Goal: Task Accomplishment & Management: Use online tool/utility

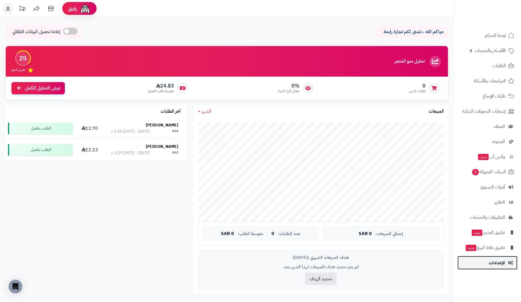
click at [498, 262] on span "الإعدادات" at bounding box center [497, 263] width 16 height 8
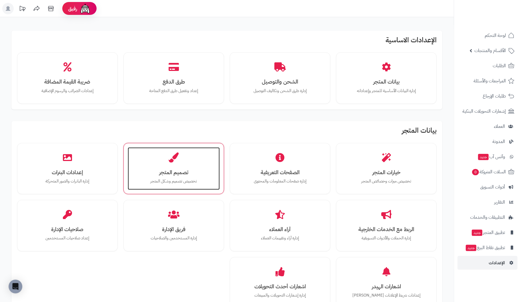
click at [176, 169] on h3 "تصميم المتجر" at bounding box center [174, 172] width 81 height 6
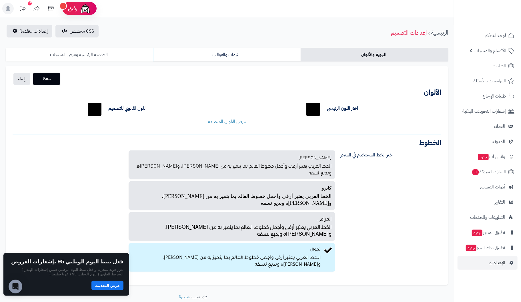
click at [92, 50] on link "الصفحة الرئيسية وعرض المنتجات" at bounding box center [80, 55] width 148 height 14
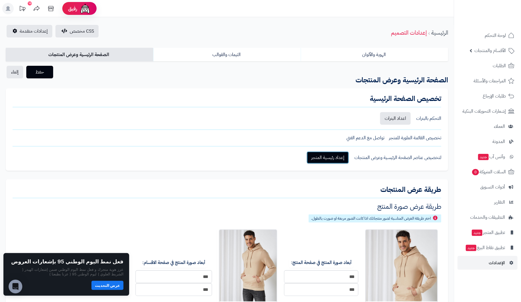
click at [338, 155] on link "إعداد رئيسية المتجر" at bounding box center [328, 157] width 42 height 13
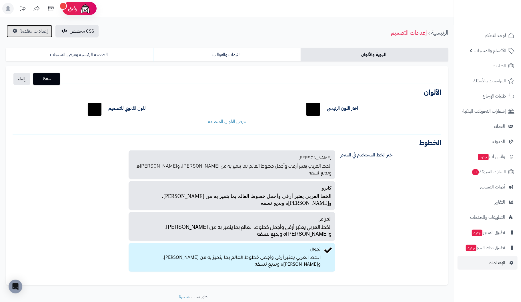
click at [29, 31] on span "إعدادات متقدمة" at bounding box center [34, 31] width 28 height 7
